Goal: Information Seeking & Learning: Check status

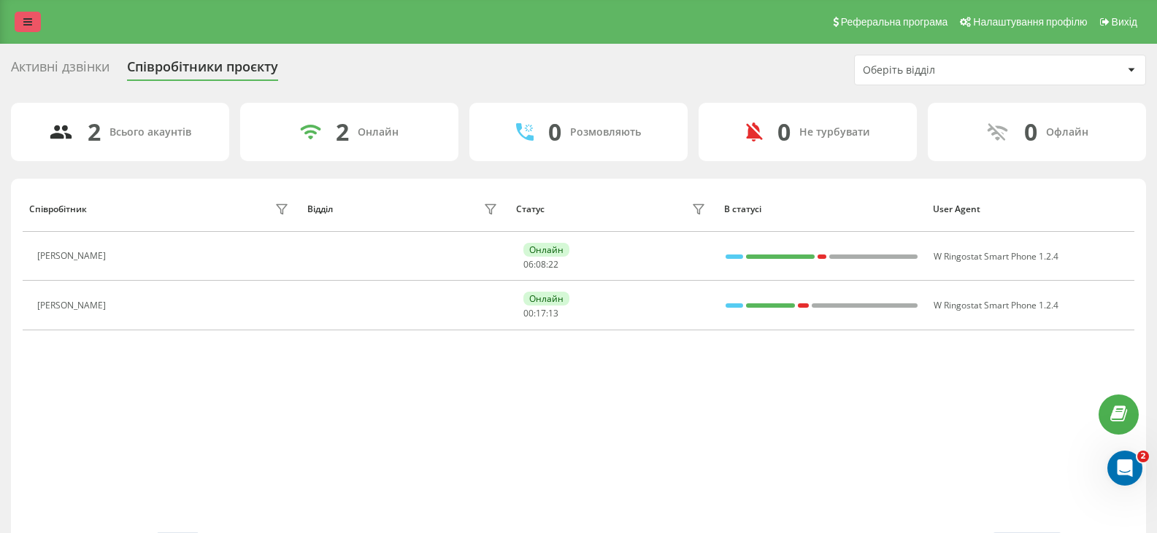
click at [27, 20] on icon at bounding box center [27, 22] width 9 height 10
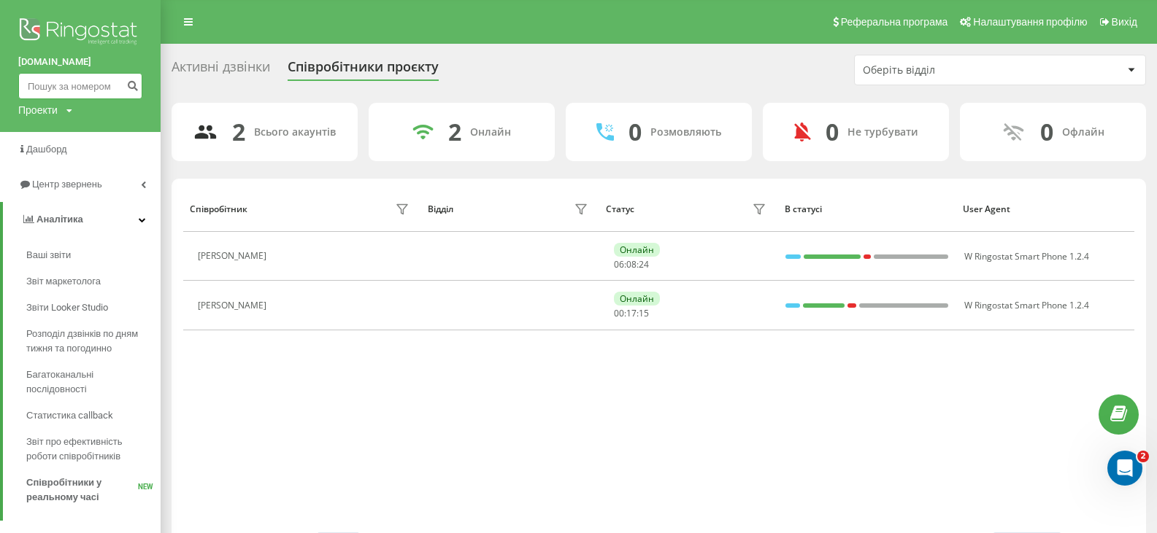
paste input "0965112706"
type input "0965112706"
click at [133, 88] on icon "submit" at bounding box center [132, 84] width 12 height 9
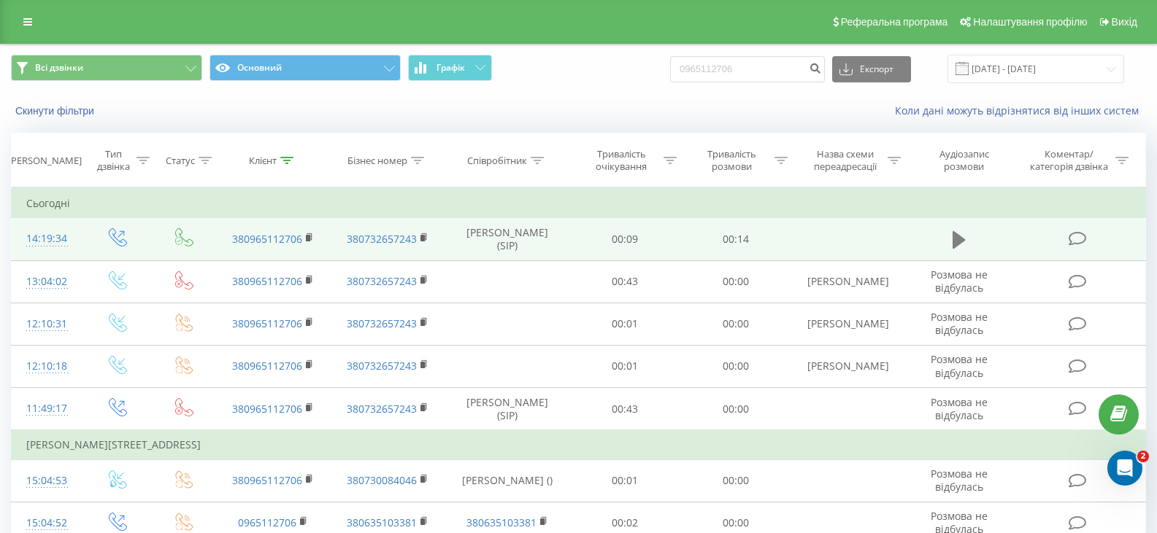
click at [966, 243] on button at bounding box center [959, 240] width 22 height 22
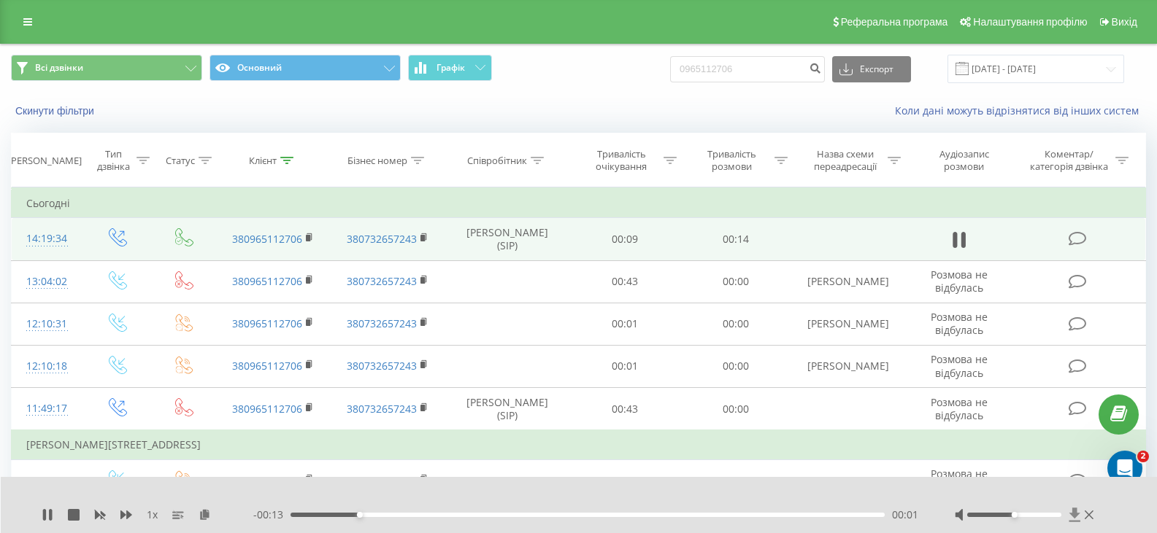
click at [1070, 518] on icon at bounding box center [1074, 515] width 12 height 15
